Goal: Entertainment & Leisure: Consume media (video, audio)

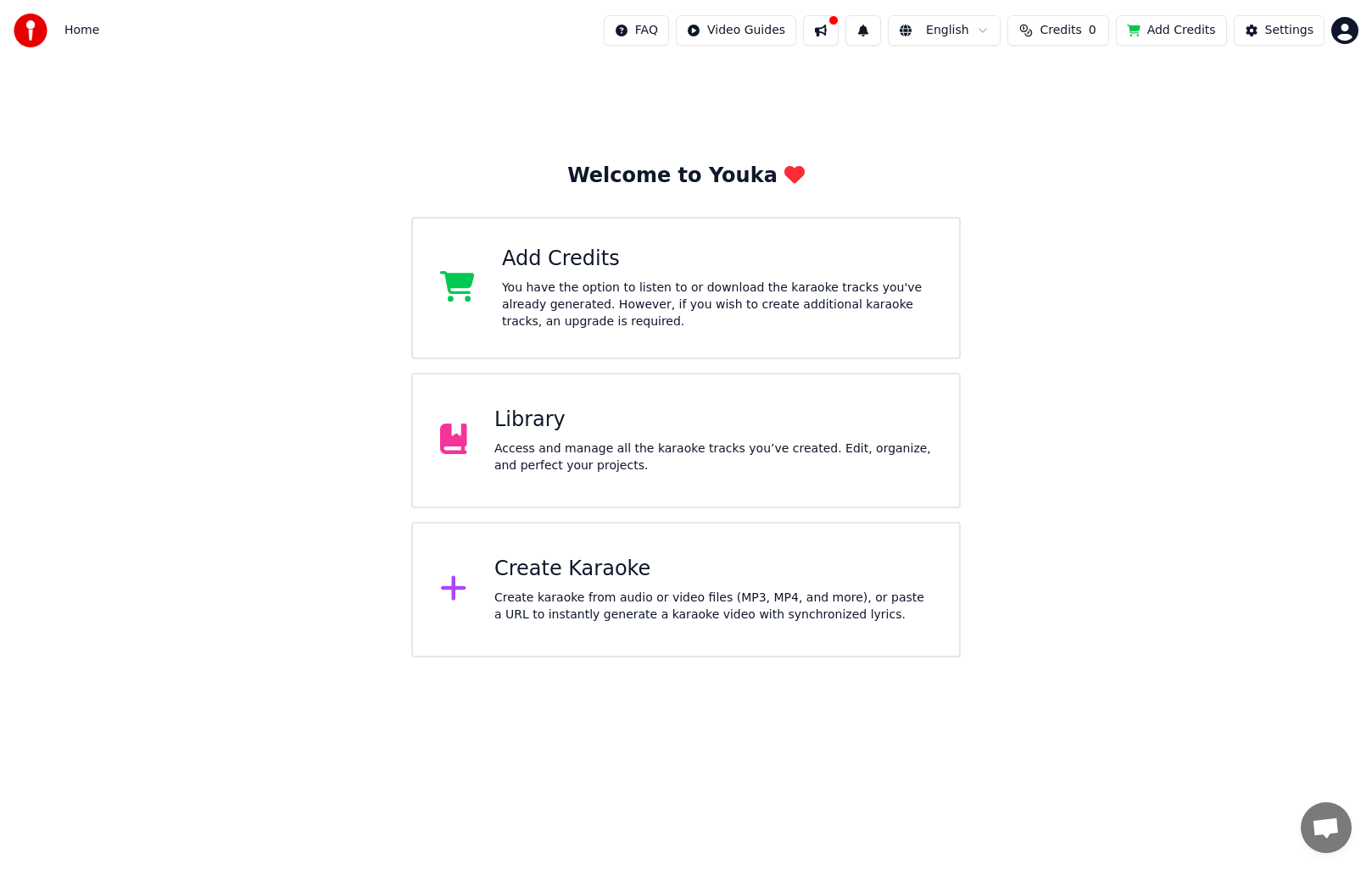
click at [701, 469] on div "Access and manage all the karaoke tracks you’ve created. Edit, organize, and pe…" at bounding box center [713, 457] width 437 height 34
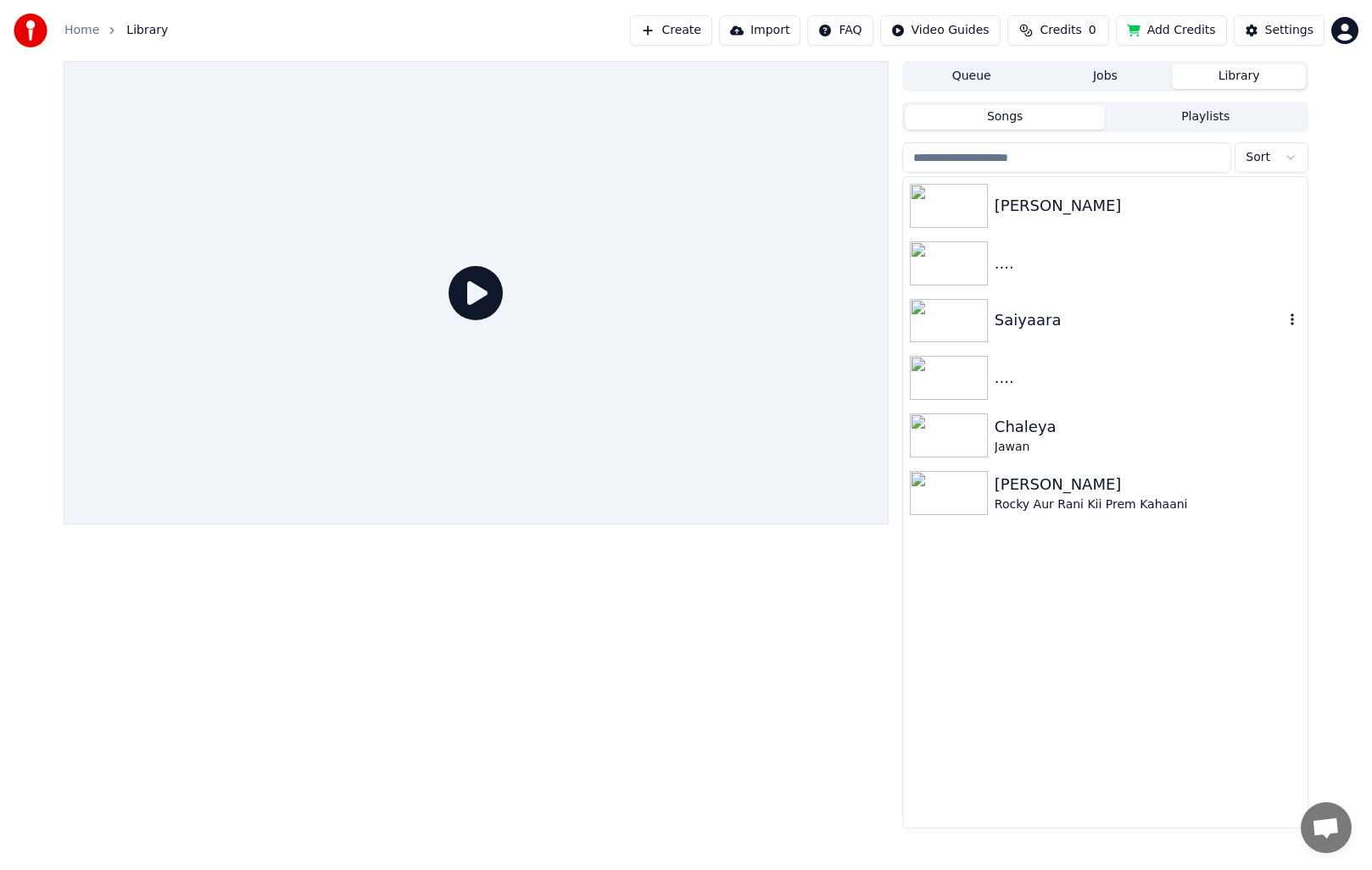
click at [967, 333] on img at bounding box center [949, 321] width 78 height 44
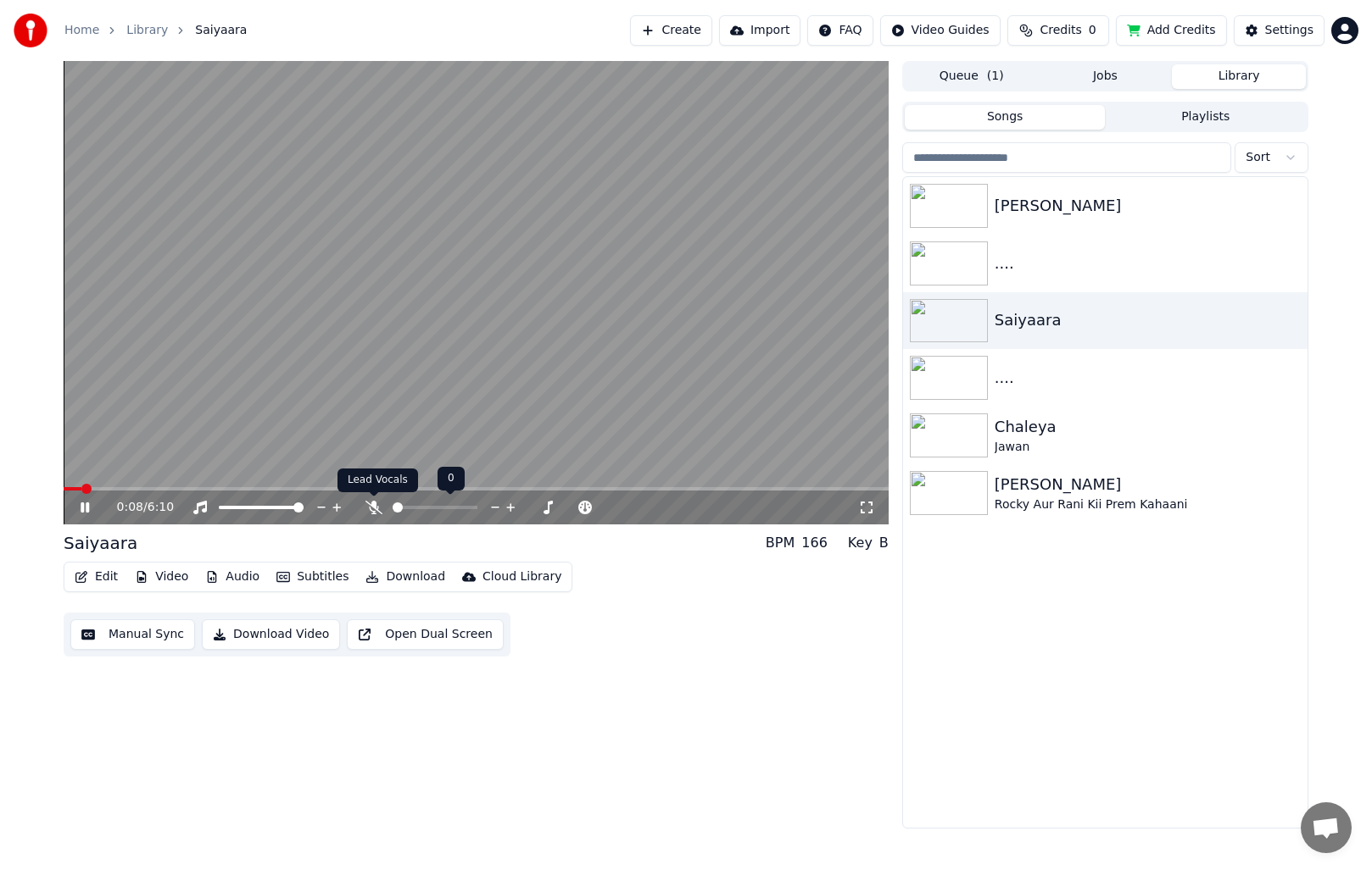
click at [371, 507] on icon at bounding box center [374, 508] width 17 height 14
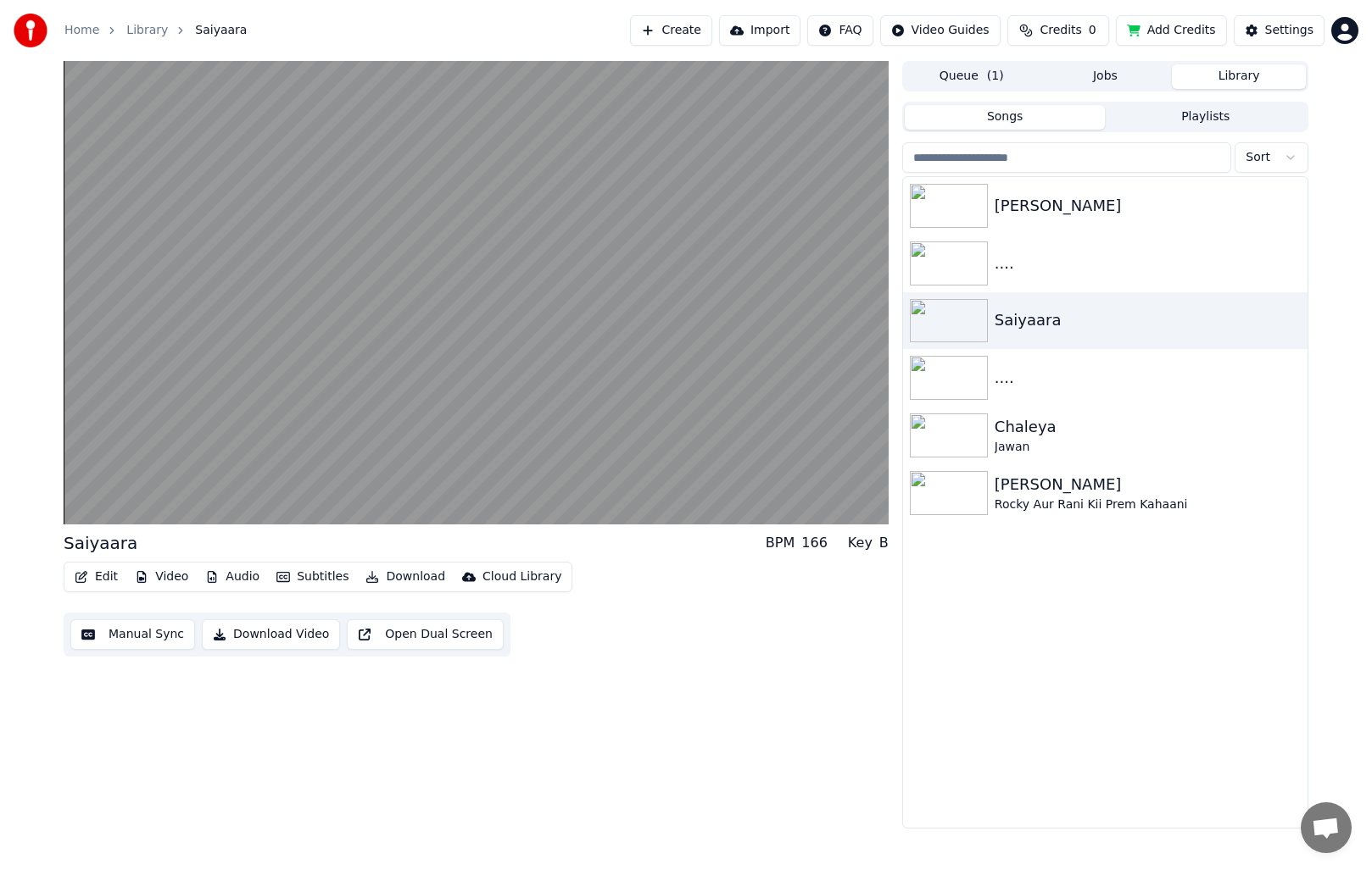
click at [178, 579] on button "Video" at bounding box center [162, 577] width 67 height 24
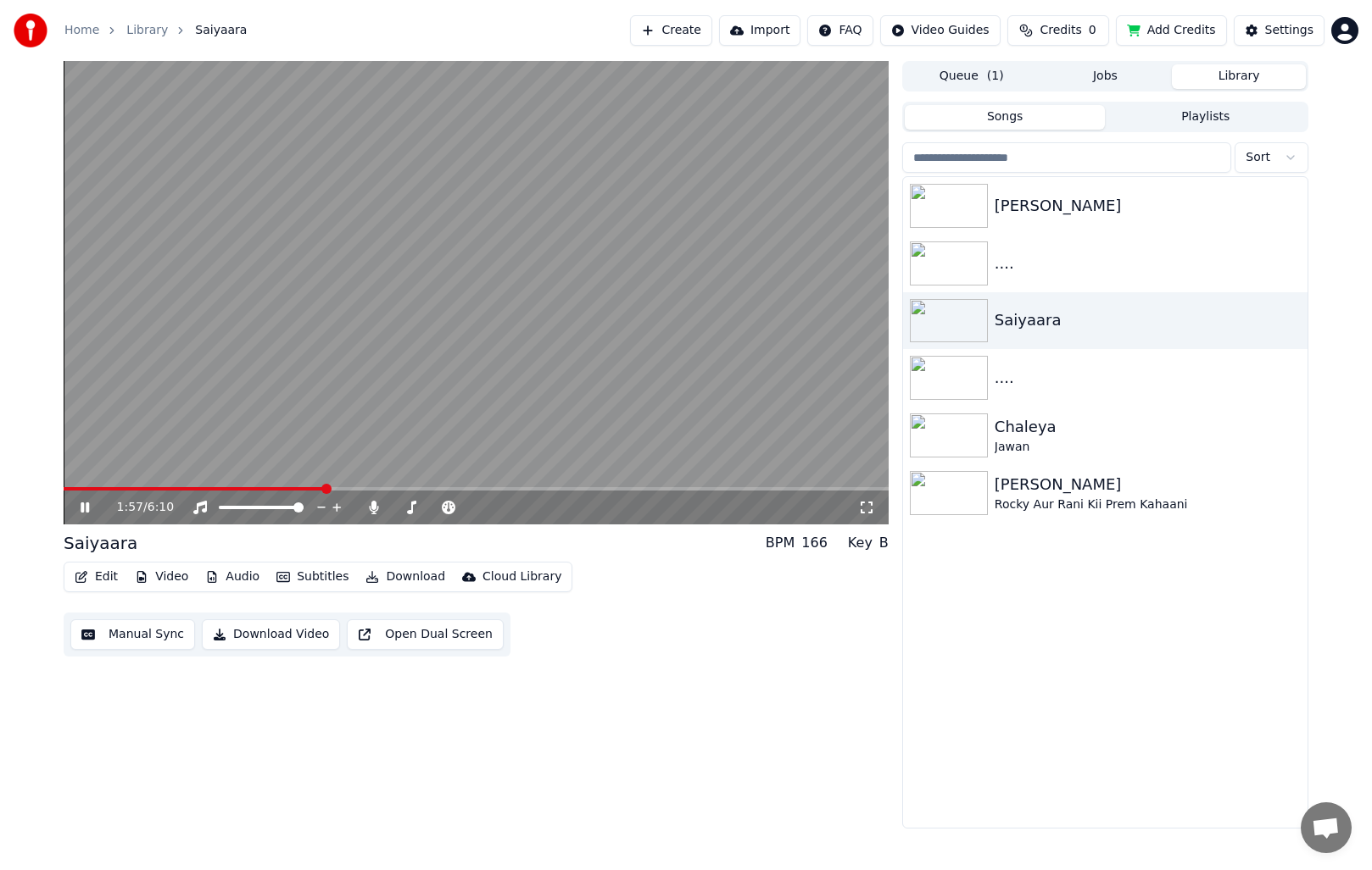
click at [726, 328] on video at bounding box center [476, 293] width 825 height 464
click at [691, 299] on video at bounding box center [476, 293] width 825 height 464
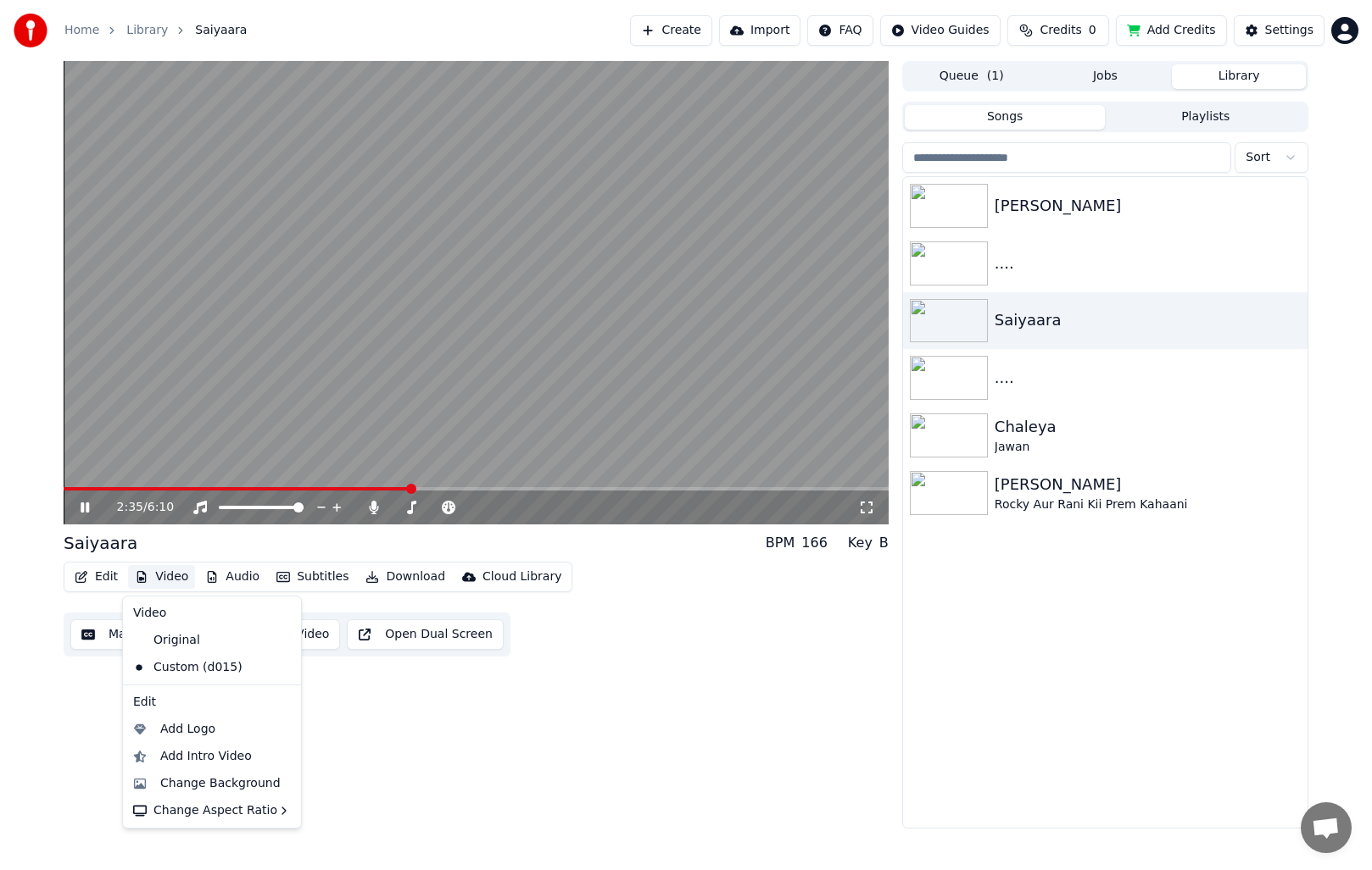
click at [156, 580] on button "Video" at bounding box center [162, 577] width 67 height 24
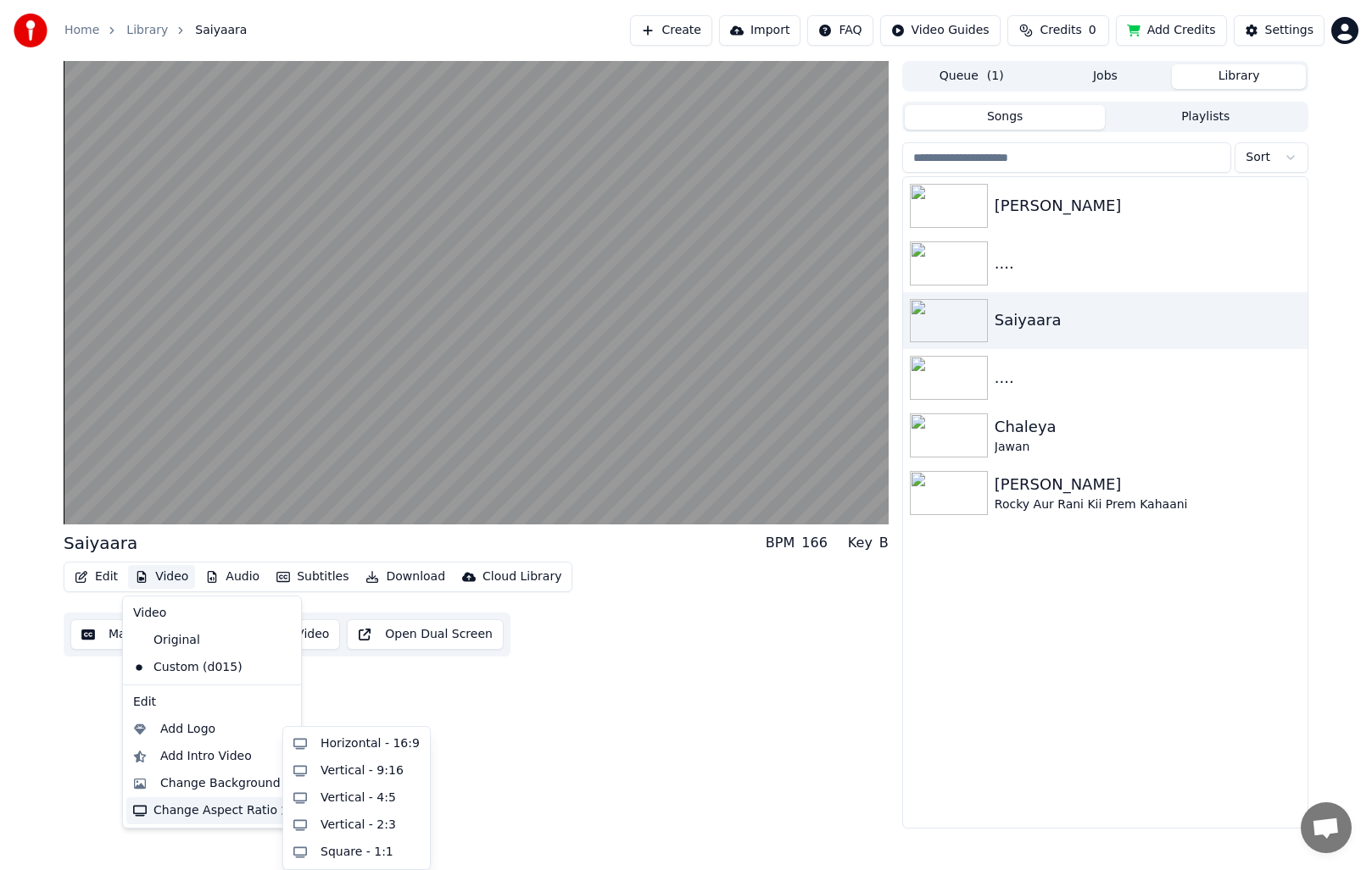
click at [207, 805] on div "Change Aspect Ratio" at bounding box center [212, 811] width 171 height 28
click at [349, 771] on div "Vertical - 9:16" at bounding box center [362, 771] width 83 height 17
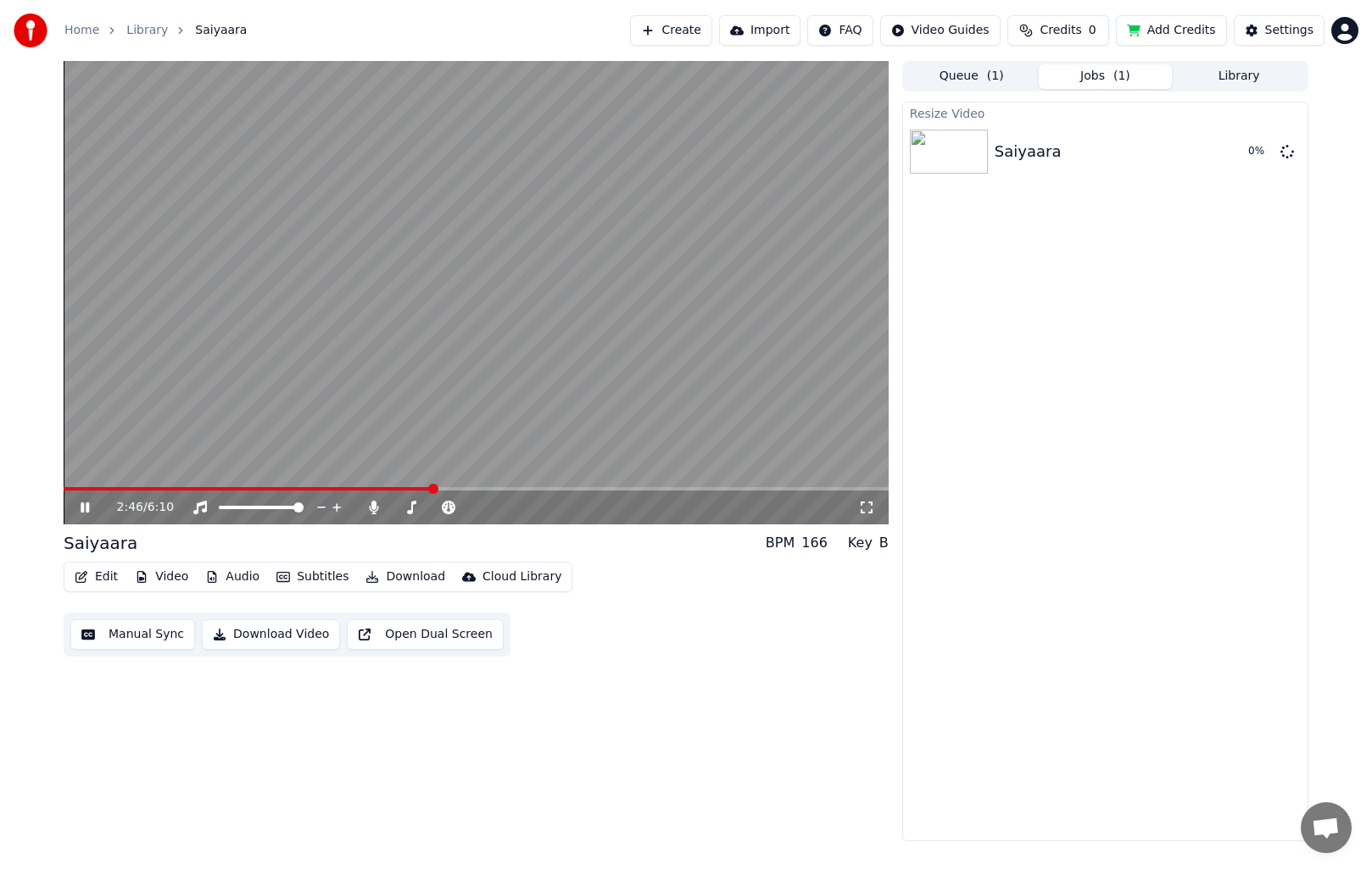
click at [84, 509] on icon at bounding box center [97, 508] width 40 height 14
click at [441, 349] on video at bounding box center [476, 293] width 825 height 464
click at [549, 318] on video at bounding box center [476, 293] width 825 height 464
